Goal: Information Seeking & Learning: Learn about a topic

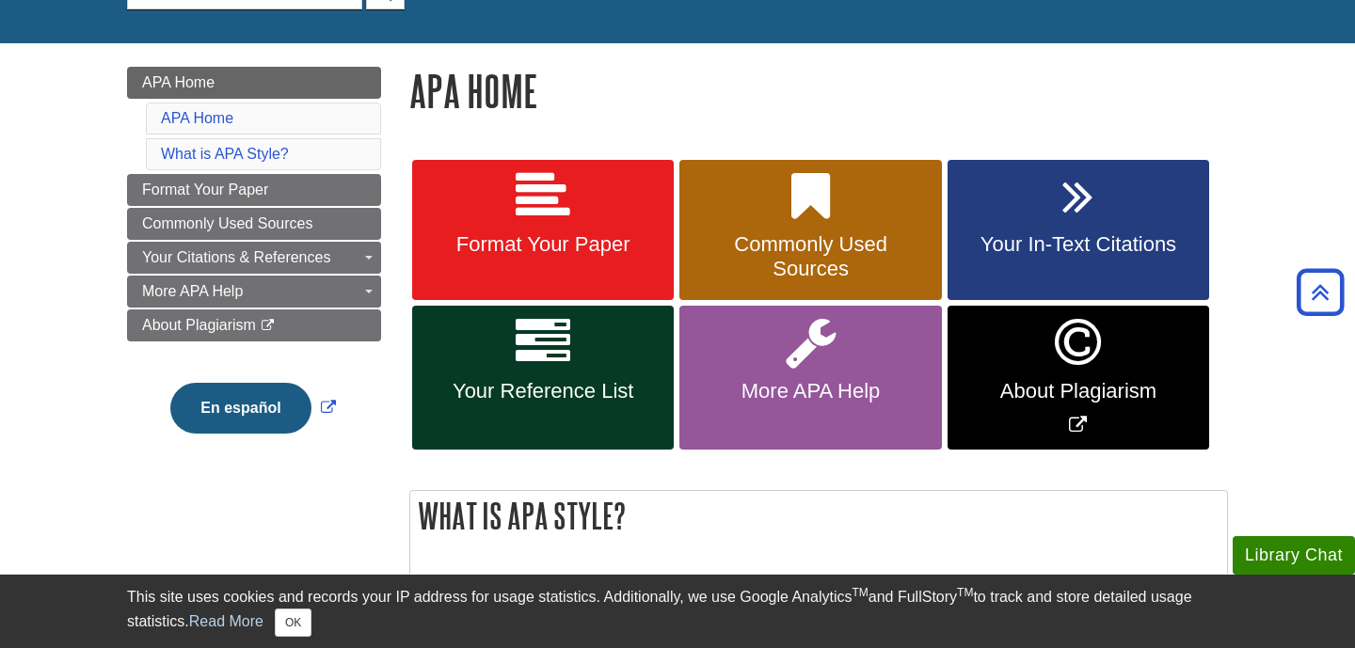
scroll to position [210, 0]
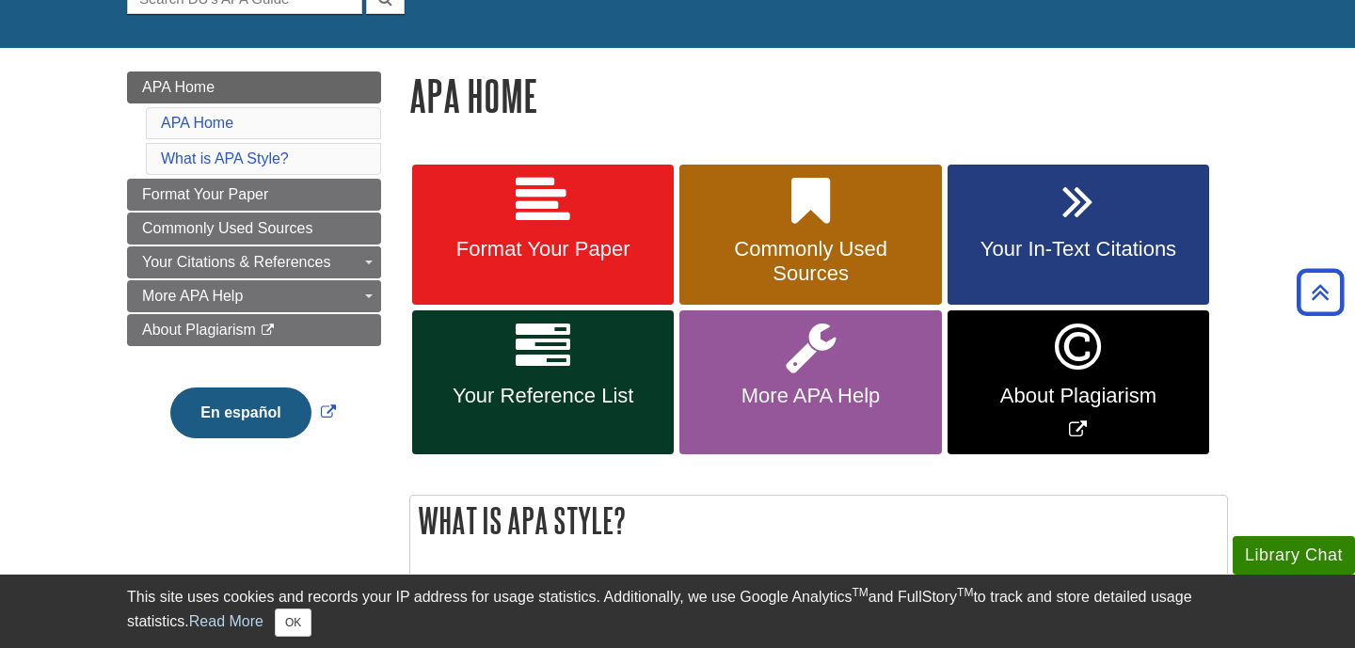
click at [1094, 204] on link "Your In-Text Citations" at bounding box center [1079, 235] width 262 height 141
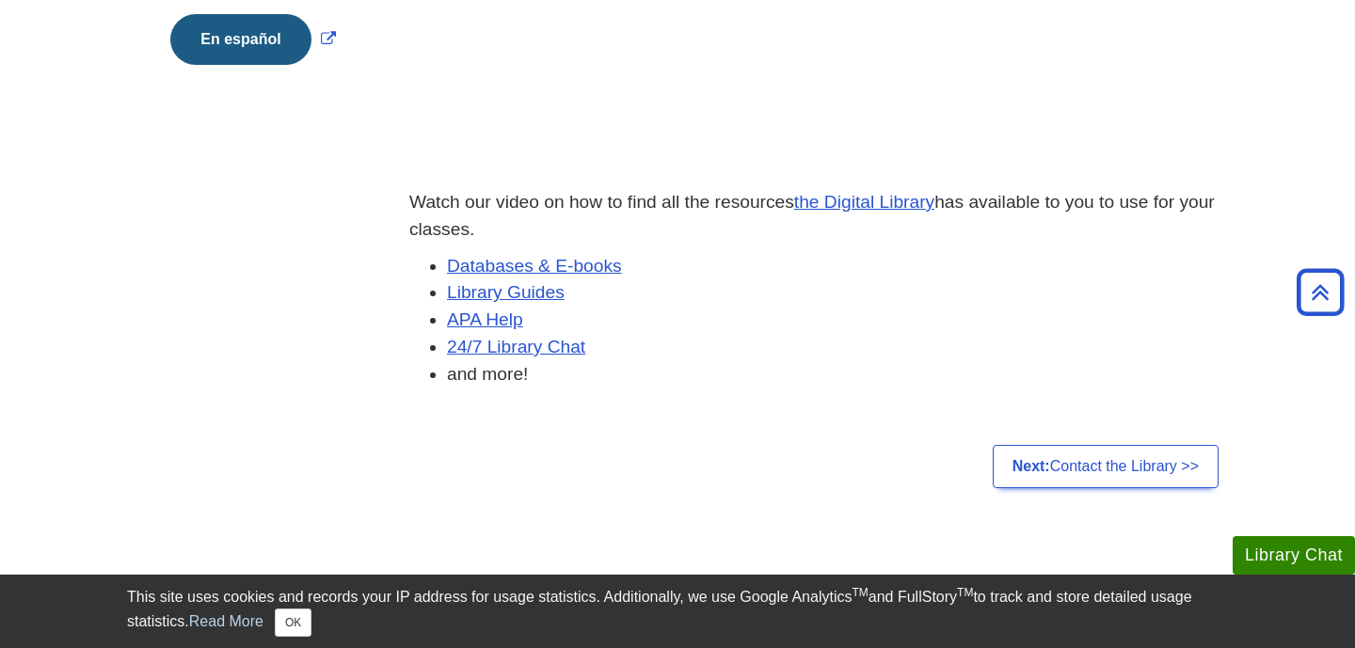
scroll to position [572, 0]
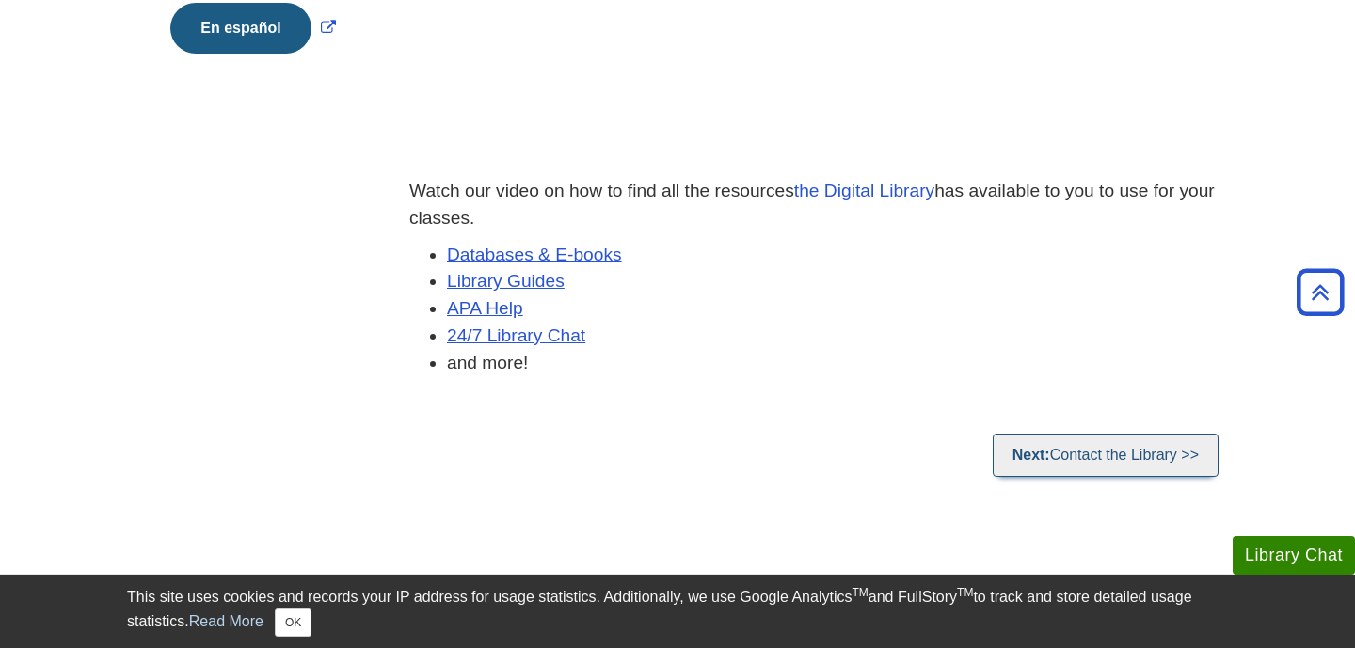
click at [1164, 441] on link "Next: Contact the Library >>" at bounding box center [1106, 455] width 226 height 43
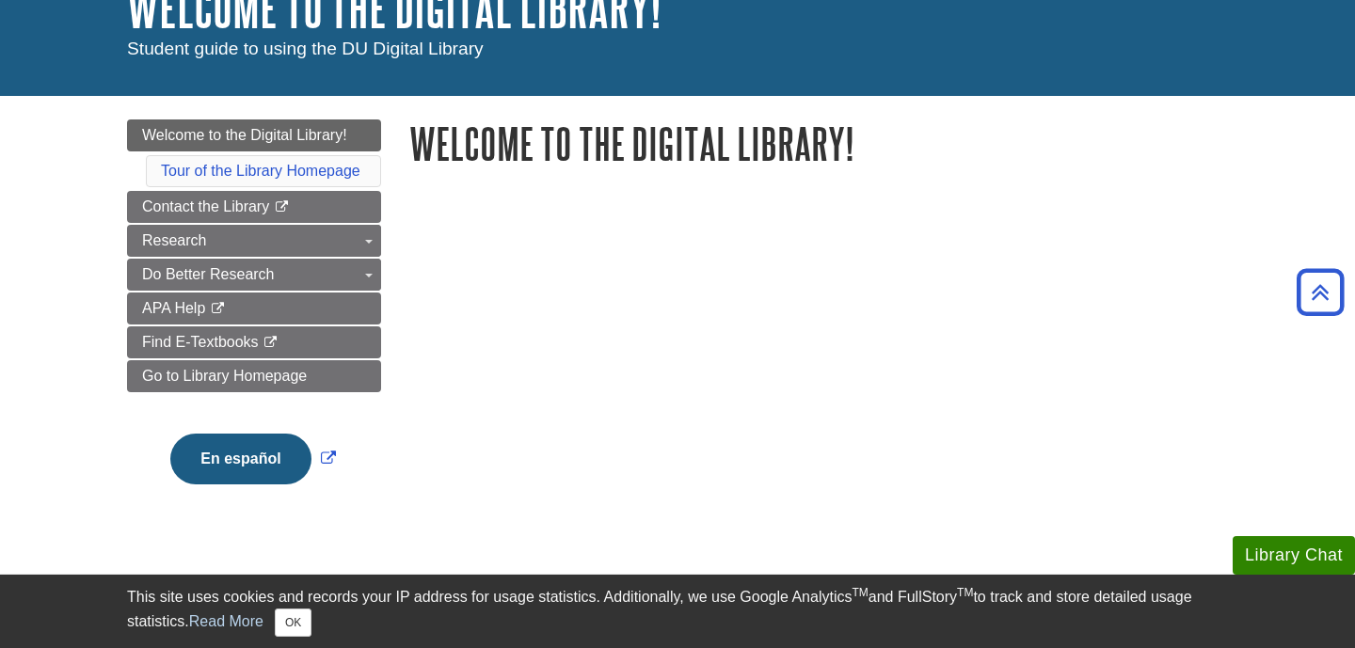
scroll to position [104, 0]
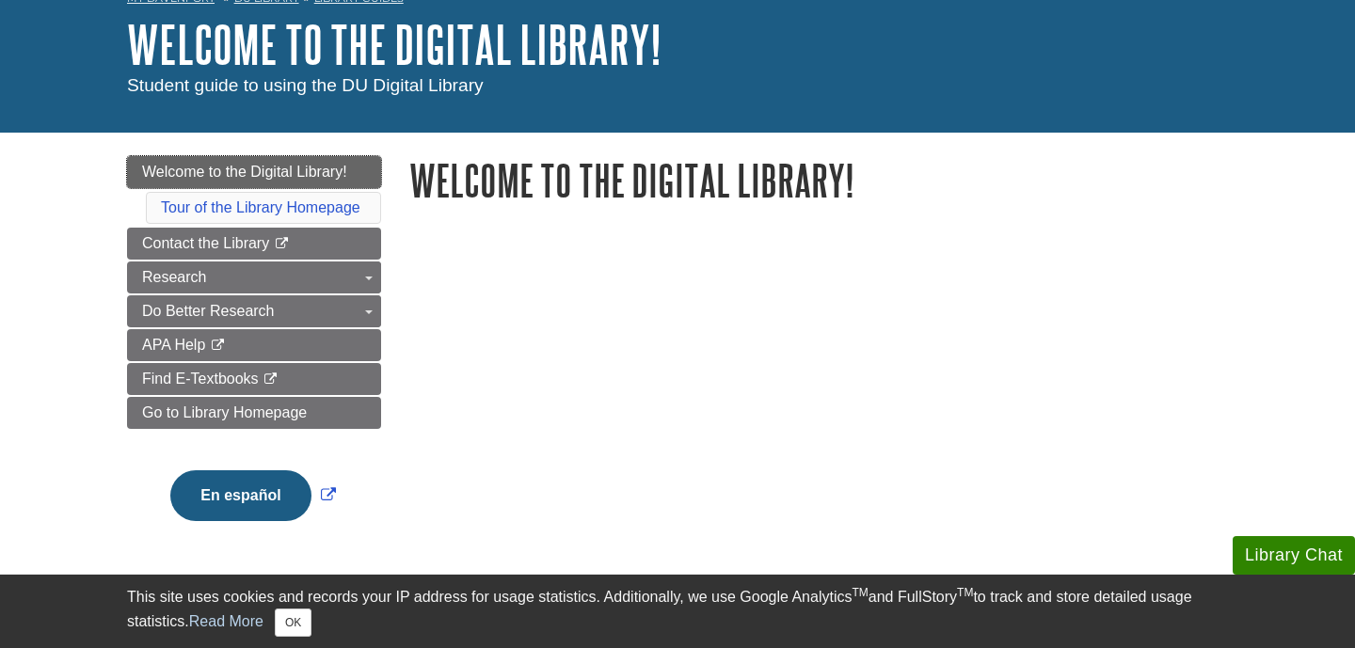
click at [167, 160] on link "Welcome to the Digital Library!" at bounding box center [254, 172] width 254 height 32
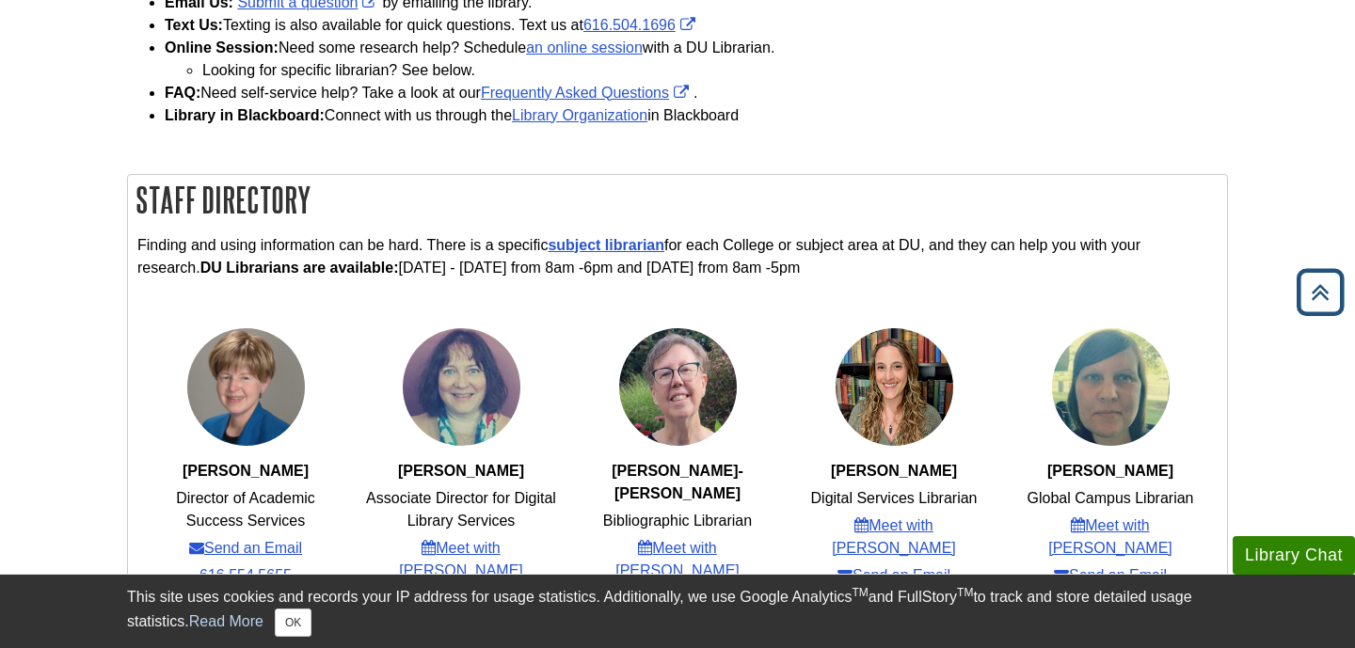
scroll to position [519, 0]
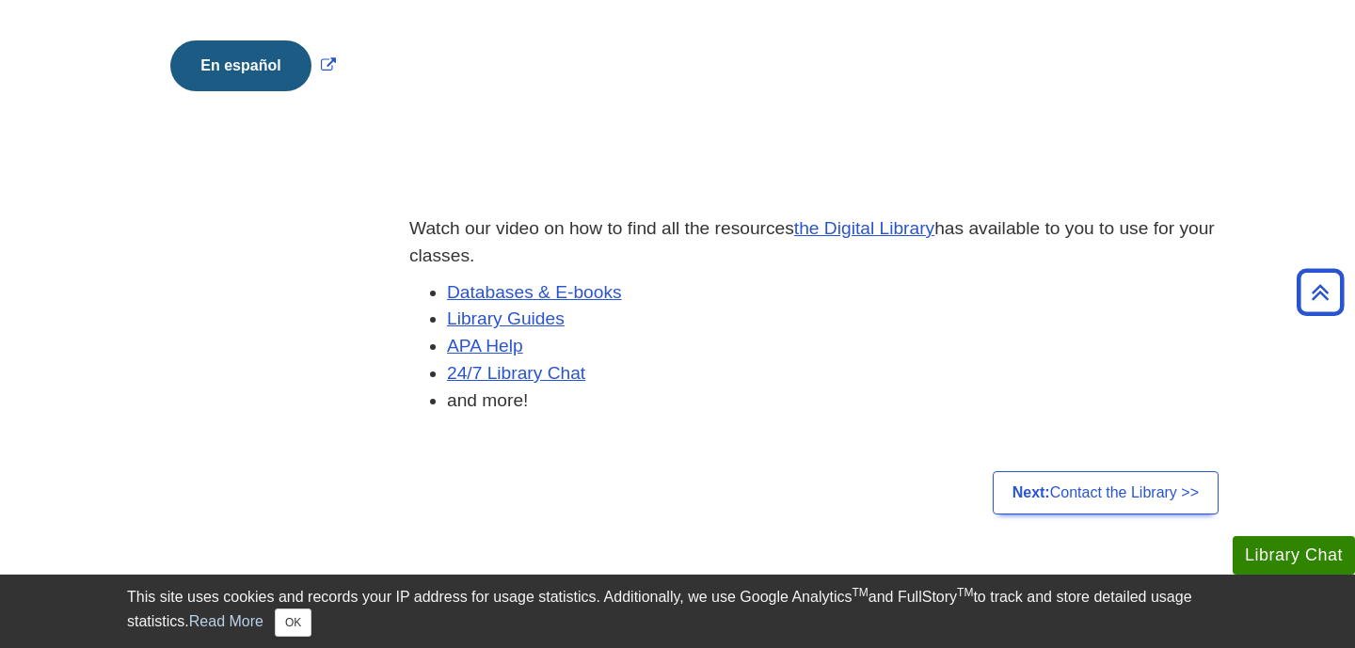
scroll to position [530, 0]
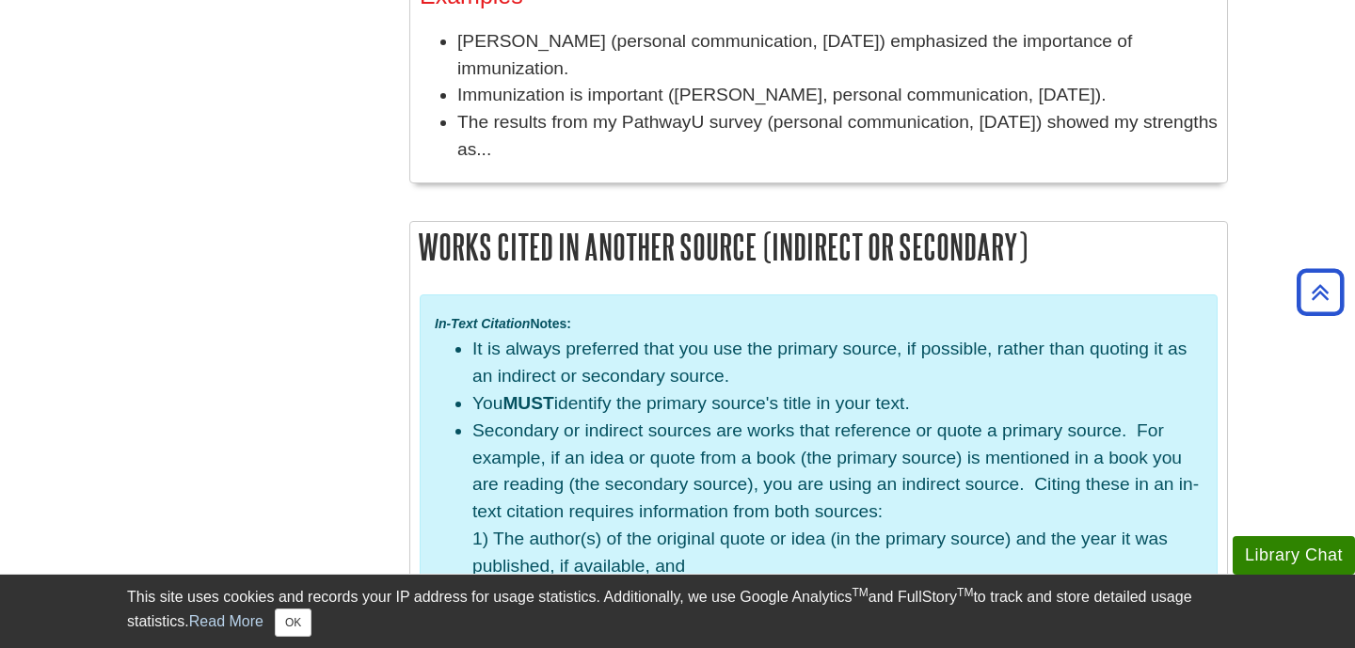
scroll to position [4452, 0]
